Goal: Task Accomplishment & Management: Complete application form

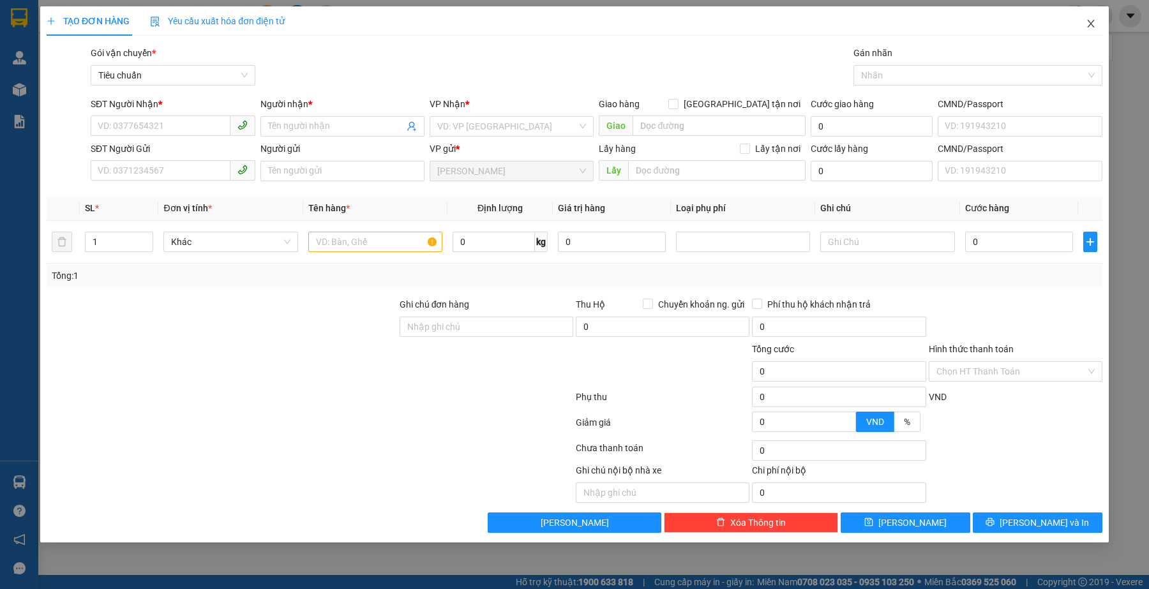
click at [1089, 22] on icon "close" at bounding box center [1091, 24] width 10 height 10
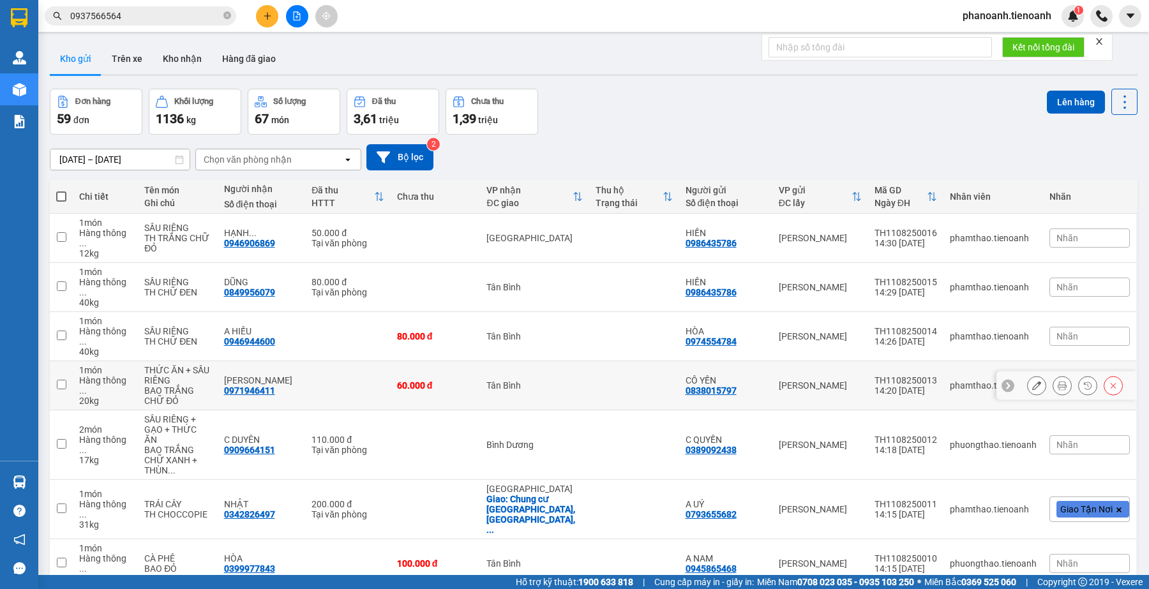
scroll to position [123, 0]
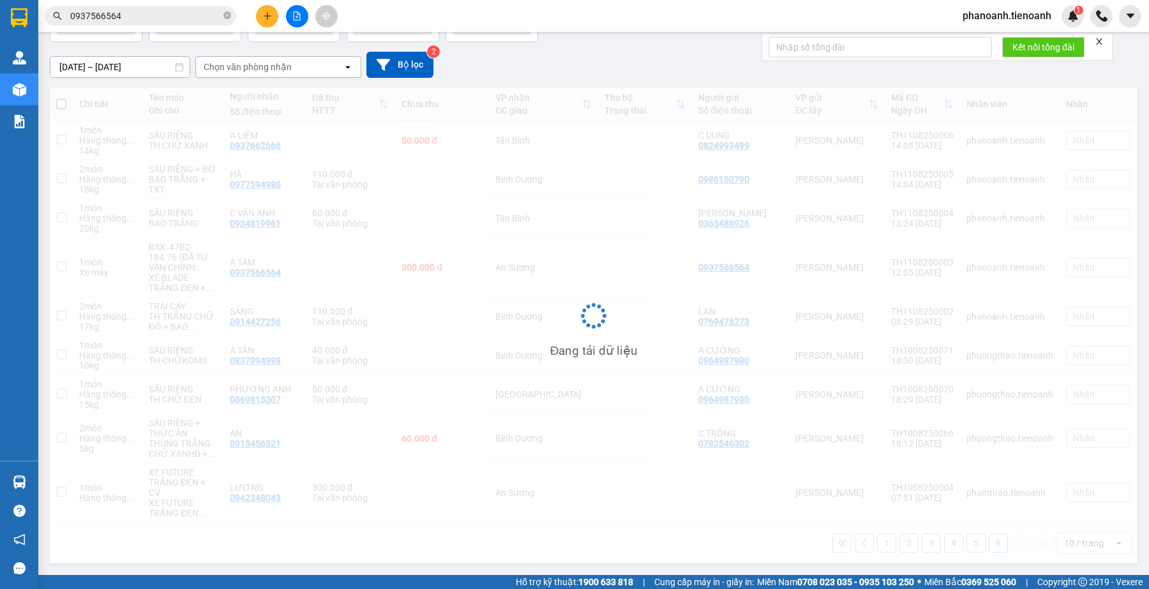
scroll to position [94, 0]
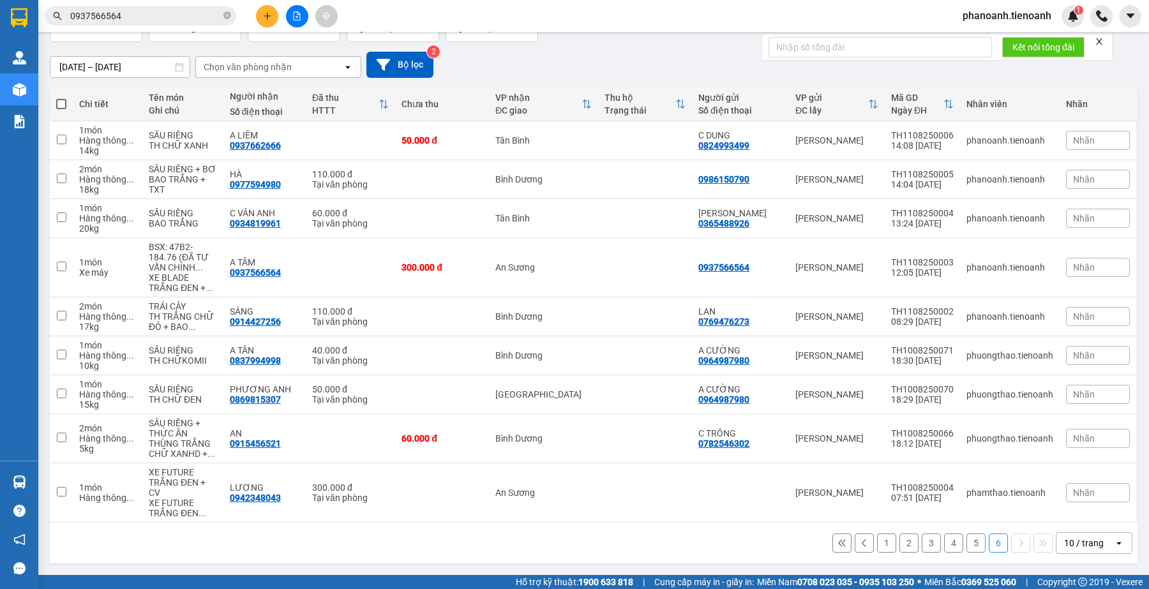
click at [967, 545] on button "5" at bounding box center [976, 543] width 19 height 19
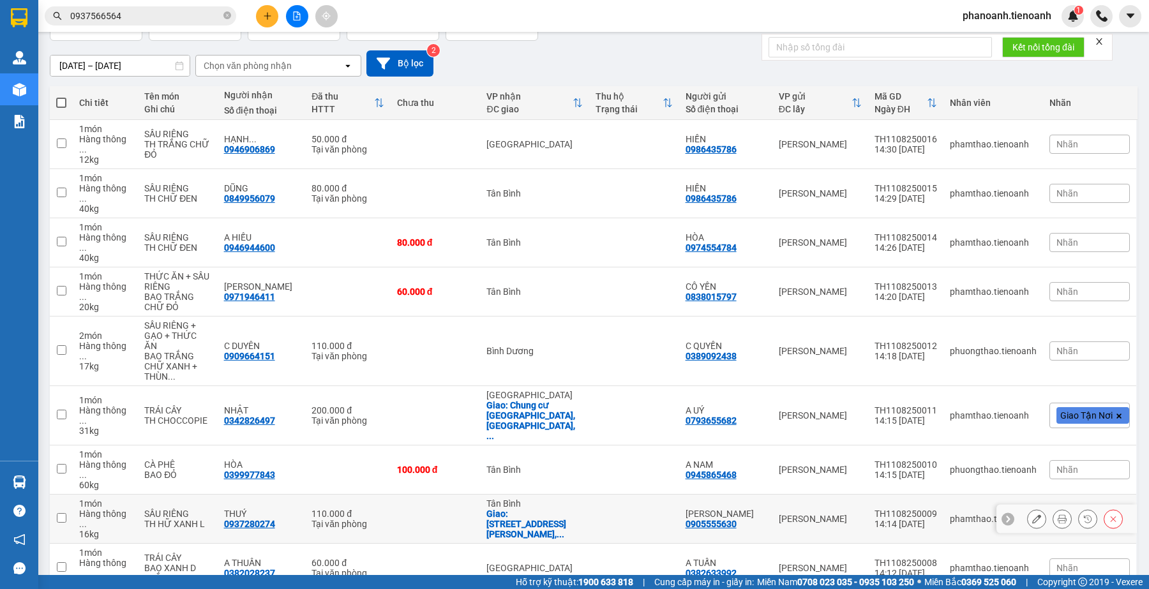
scroll to position [123, 0]
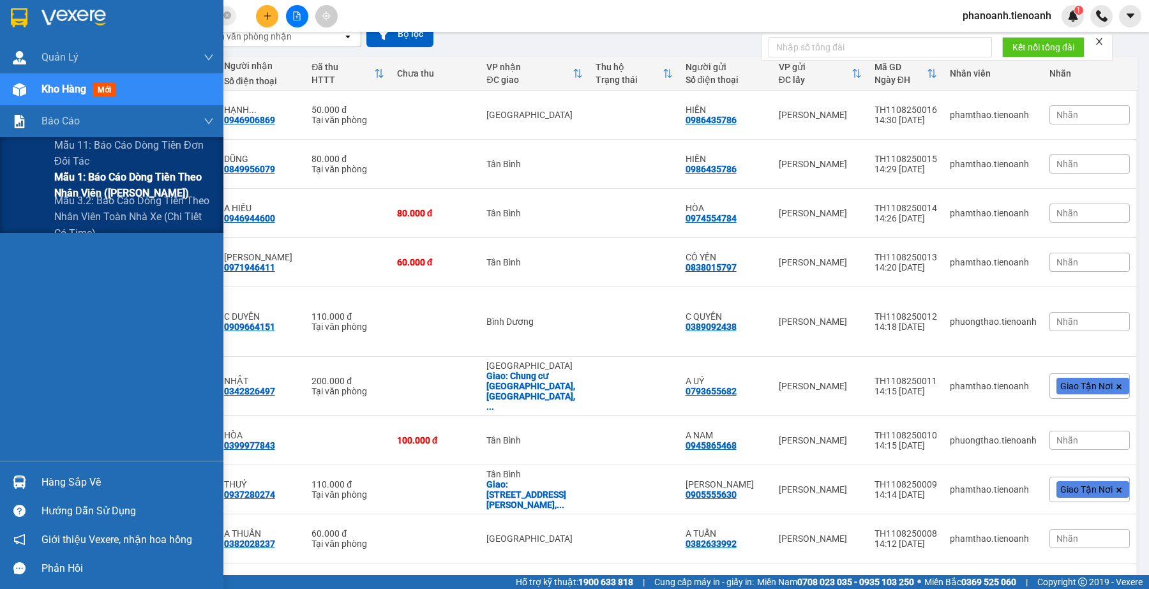
click at [112, 174] on span "Mẫu 1: Báo cáo dòng tiền theo nhân viên ([PERSON_NAME])" at bounding box center [134, 185] width 160 height 32
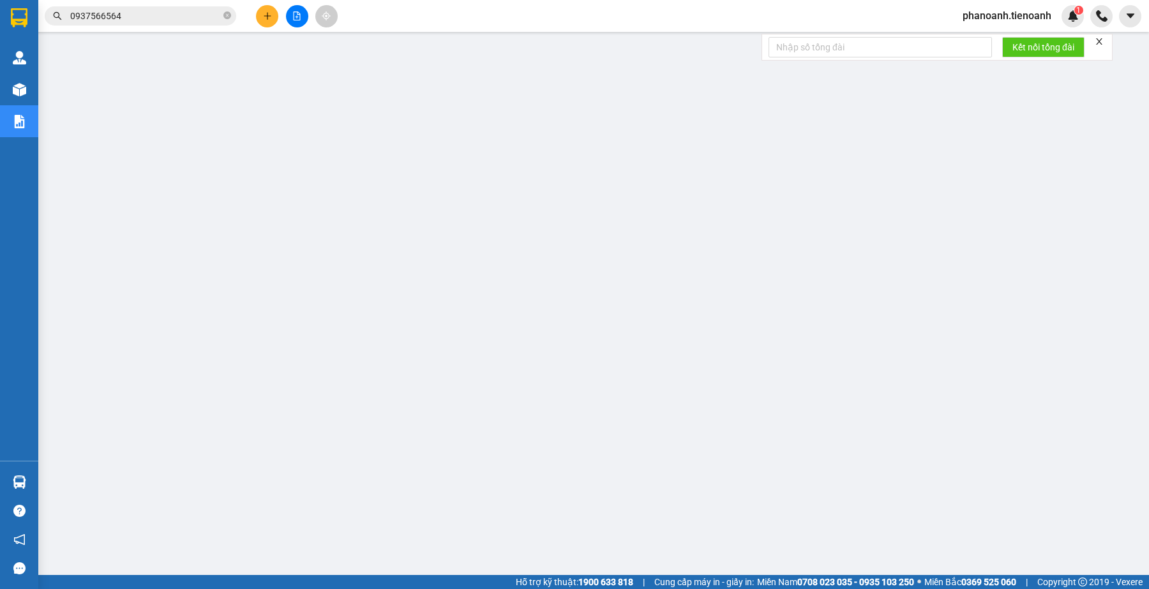
click at [100, 17] on input "0937566564" at bounding box center [145, 16] width 151 height 14
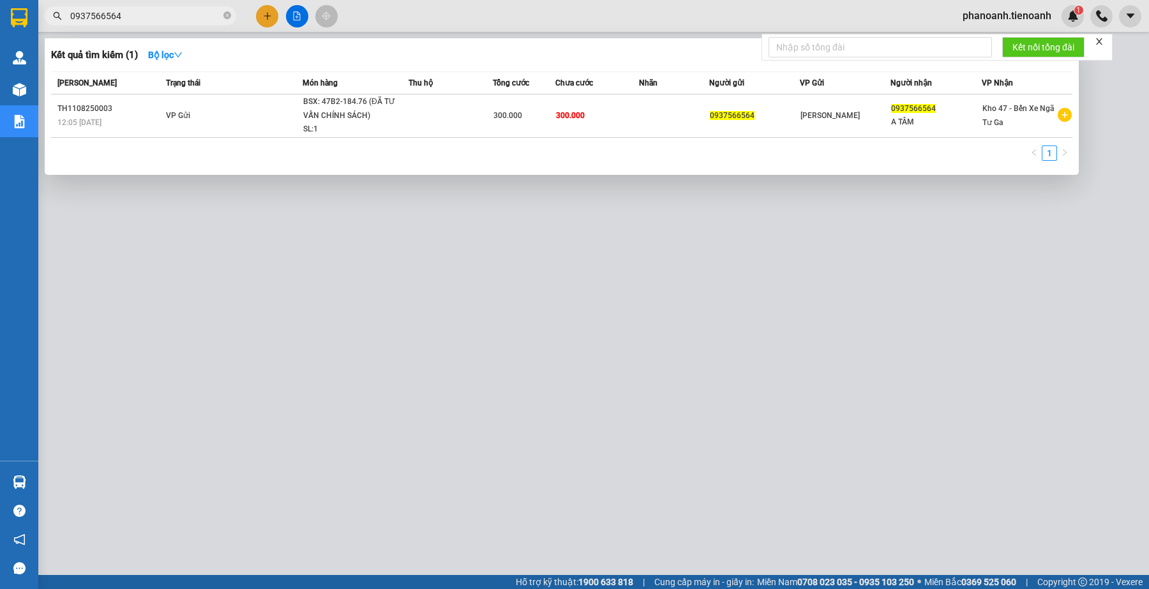
click at [100, 17] on input "0937566564" at bounding box center [145, 16] width 151 height 14
paste input "03586575"
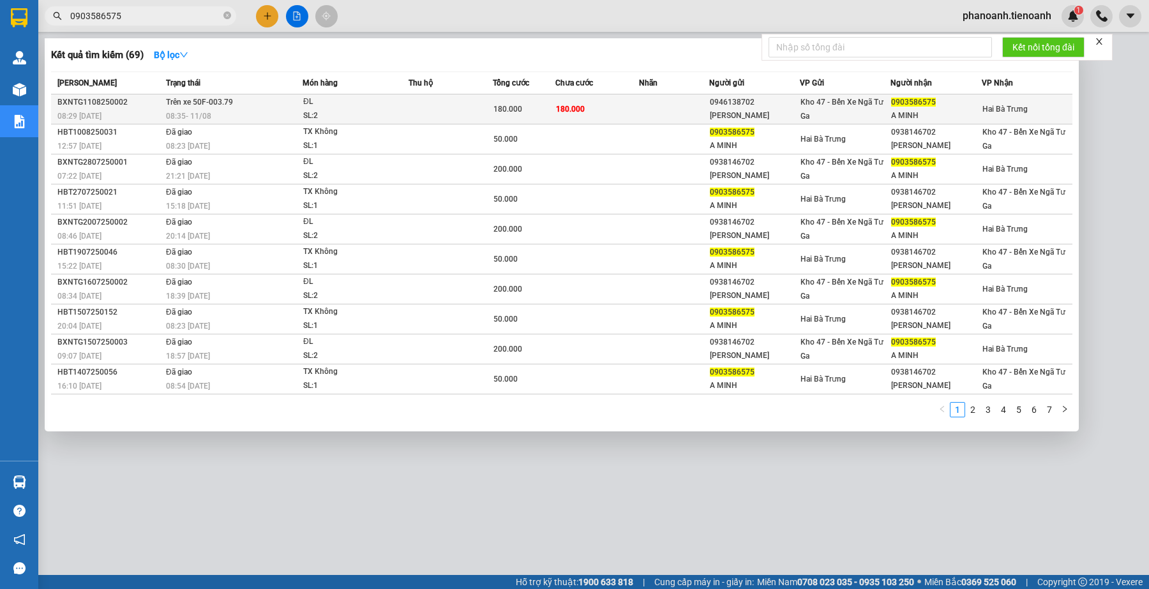
type input "0903586575"
click at [353, 110] on div "SL: 2" at bounding box center [351, 116] width 96 height 14
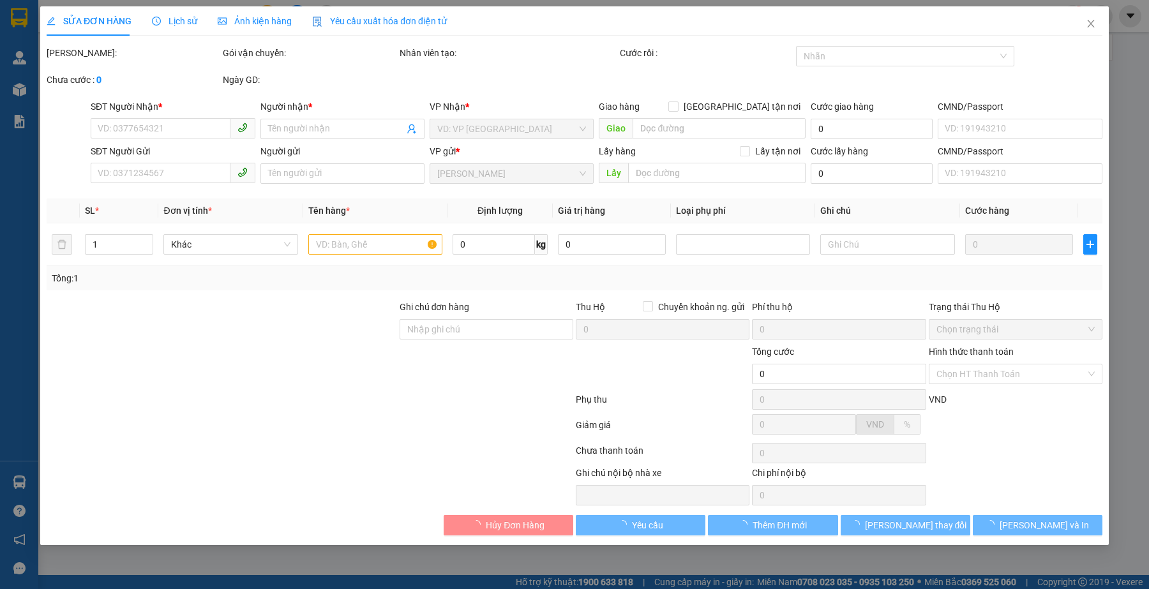
type input "0903586575"
type input "A MINH"
type input "0946138702"
type input "[PERSON_NAME]"
type input "180.000"
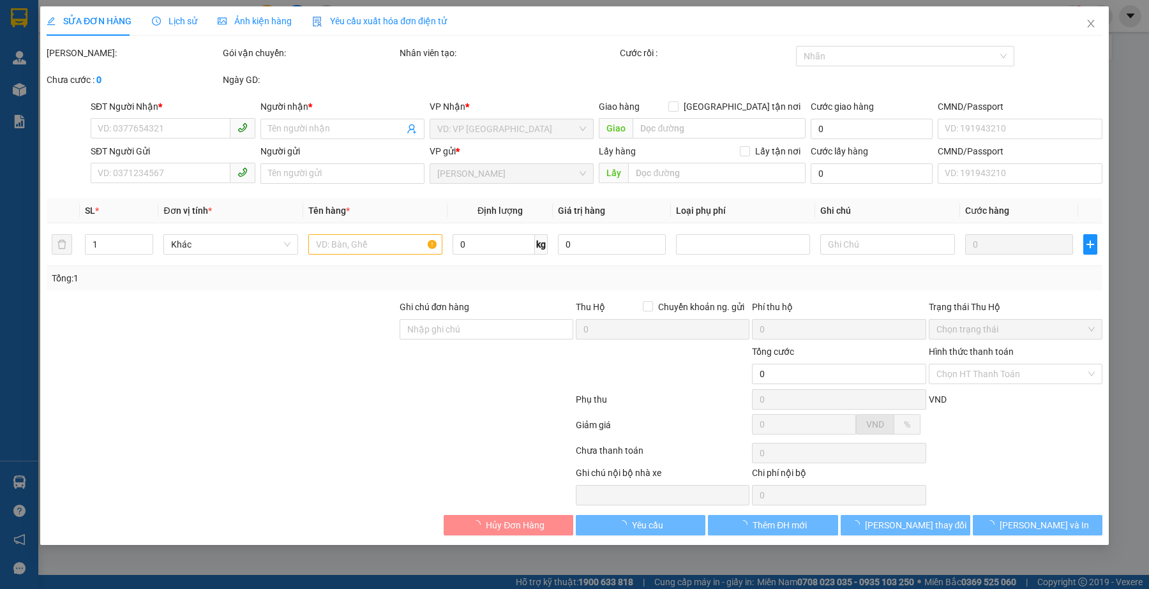
type input "180.000"
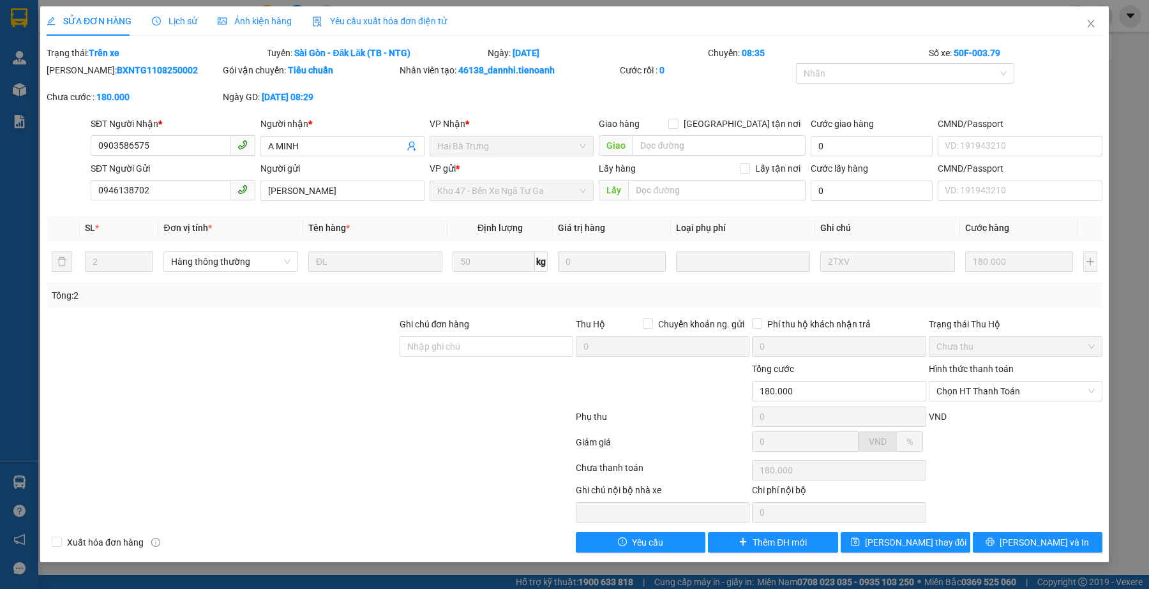
click at [168, 23] on span "Lịch sử" at bounding box center [174, 21] width 45 height 10
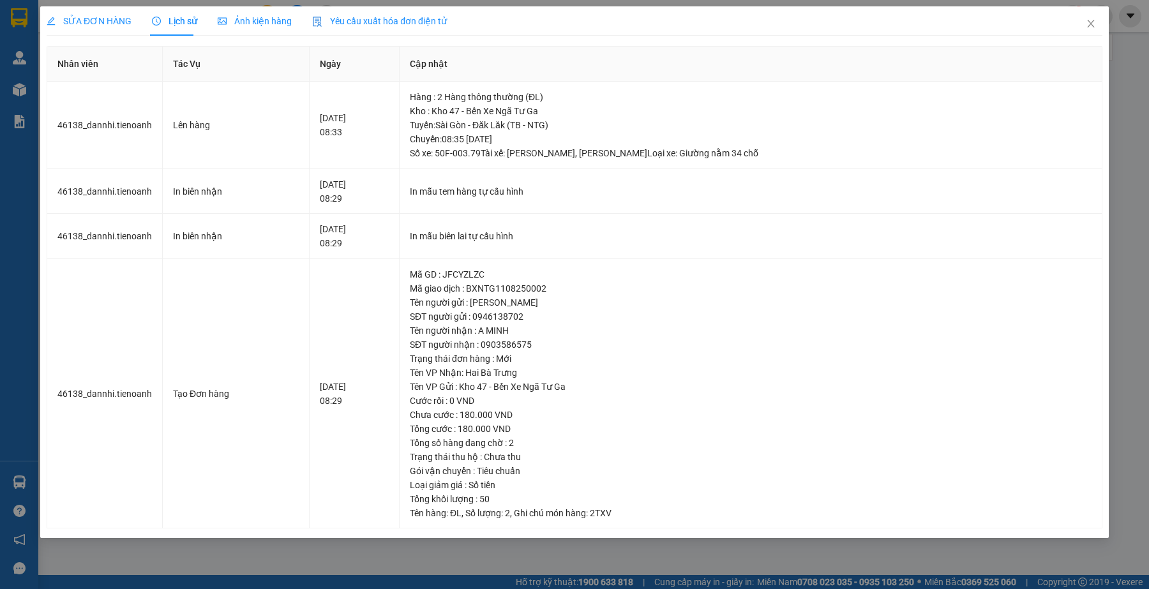
click at [104, 17] on span "SỬA ĐƠN HÀNG" at bounding box center [89, 21] width 85 height 10
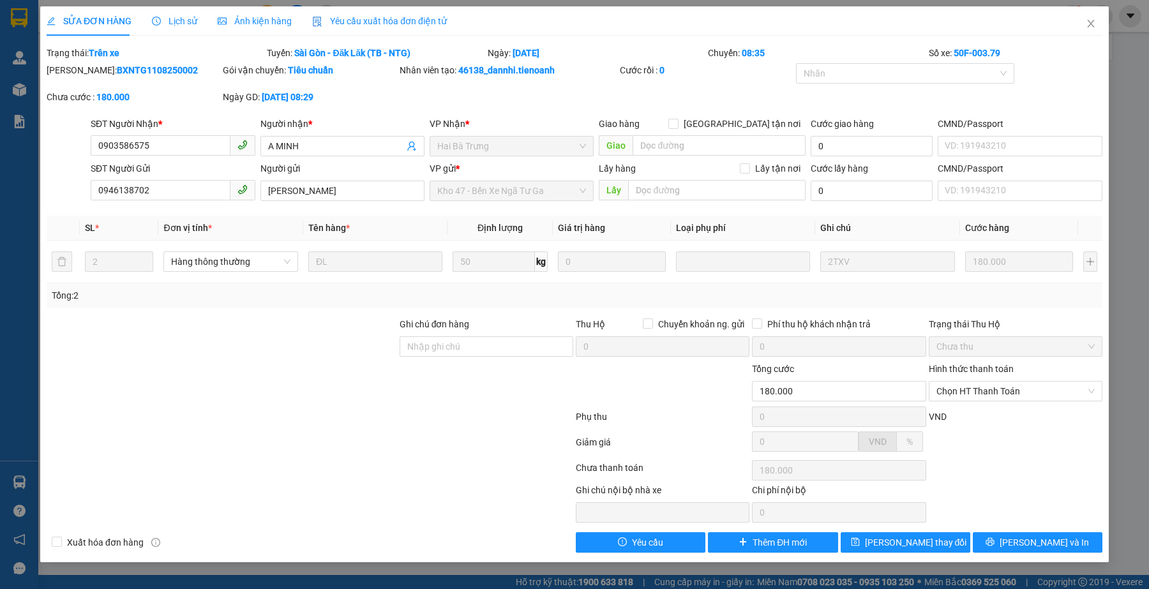
click at [460, 422] on div at bounding box center [309, 420] width 529 height 26
click at [527, 451] on div at bounding box center [309, 445] width 529 height 26
click at [178, 18] on span "Lịch sử" at bounding box center [174, 21] width 45 height 10
